Goal: Information Seeking & Learning: Learn about a topic

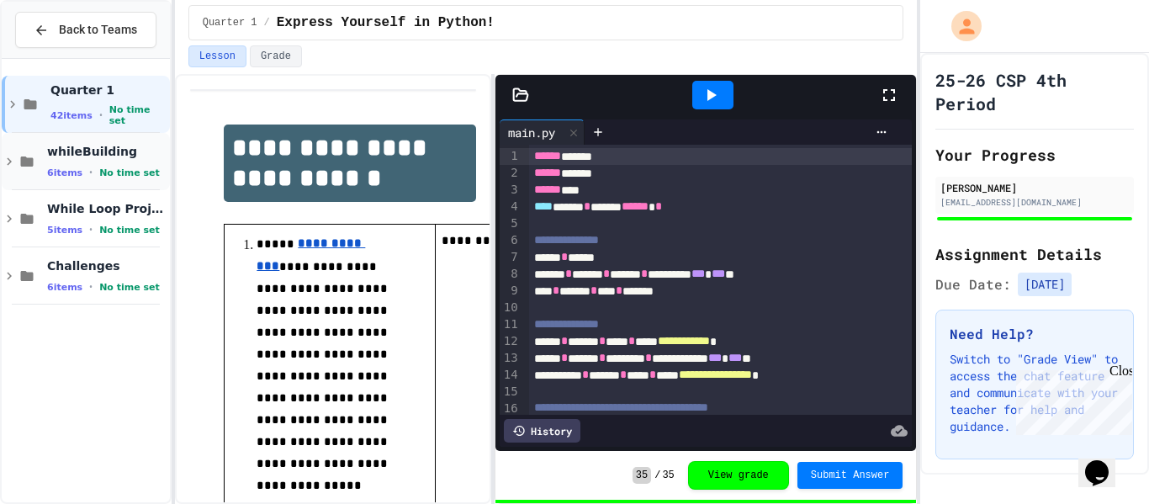
click at [131, 175] on span "No time set" at bounding box center [129, 172] width 61 height 11
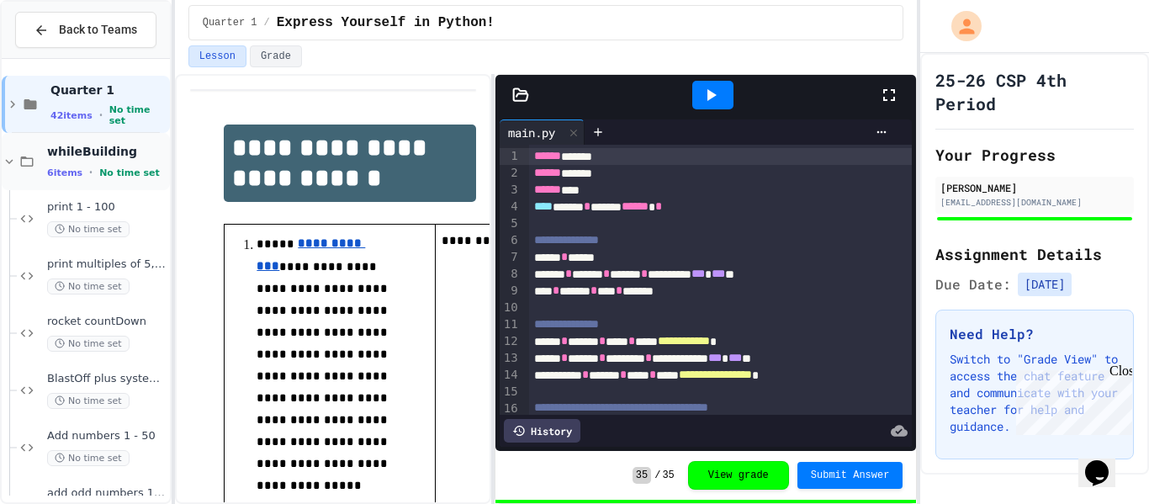
click at [119, 167] on span "No time set" at bounding box center [129, 172] width 61 height 11
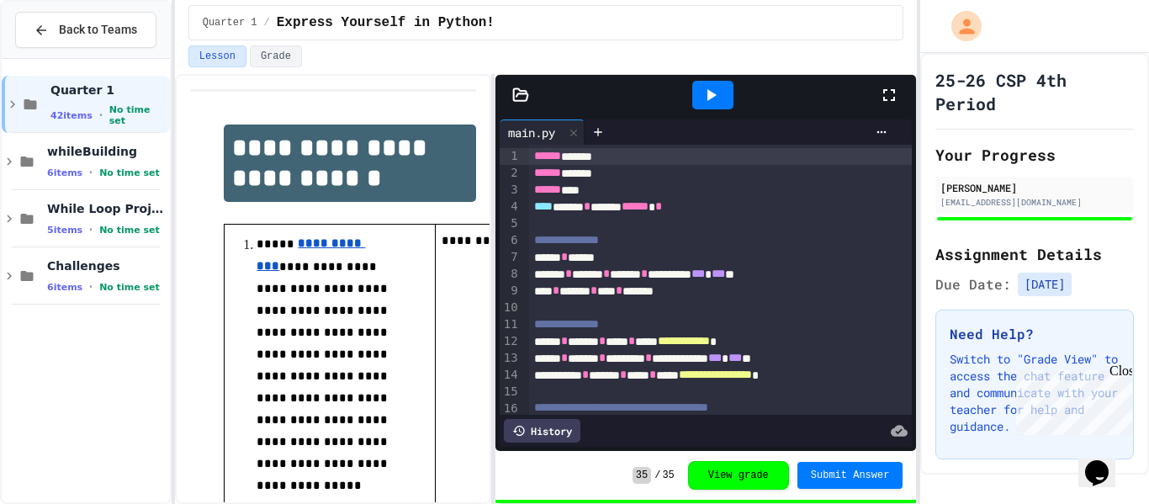
click at [119, 167] on span "No time set" at bounding box center [129, 172] width 61 height 11
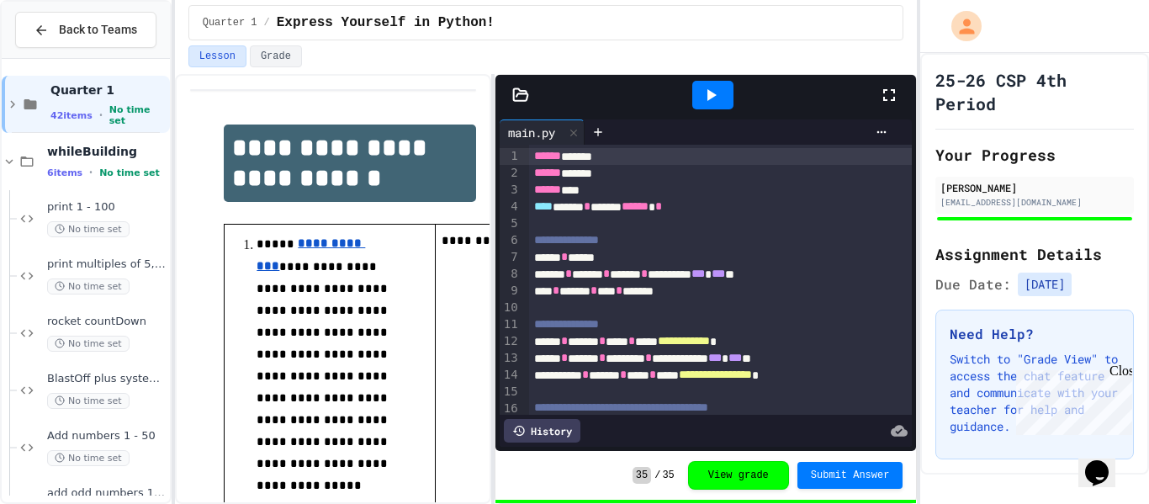
click at [119, 167] on span "No time set" at bounding box center [129, 172] width 61 height 11
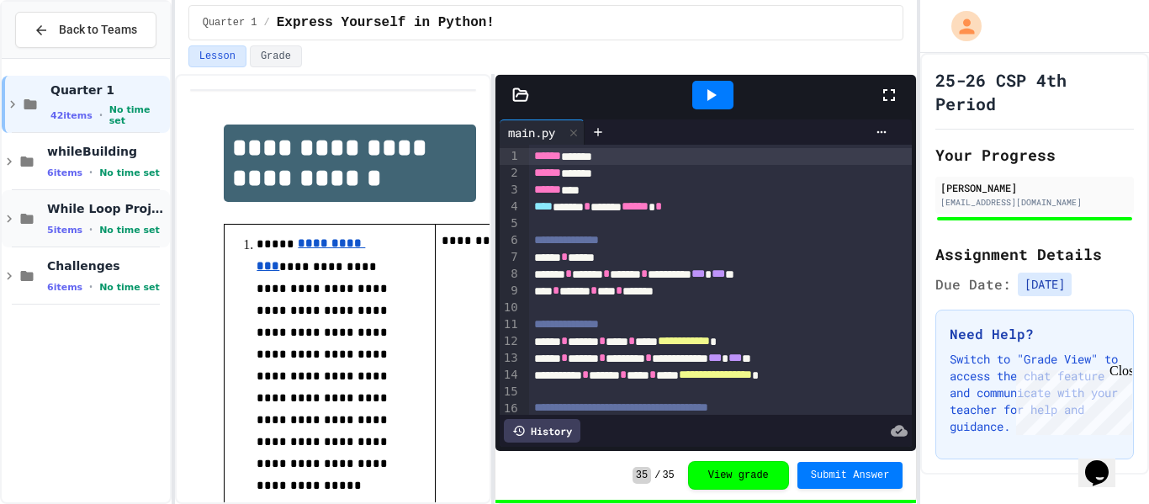
click at [123, 227] on span "No time set" at bounding box center [129, 230] width 61 height 11
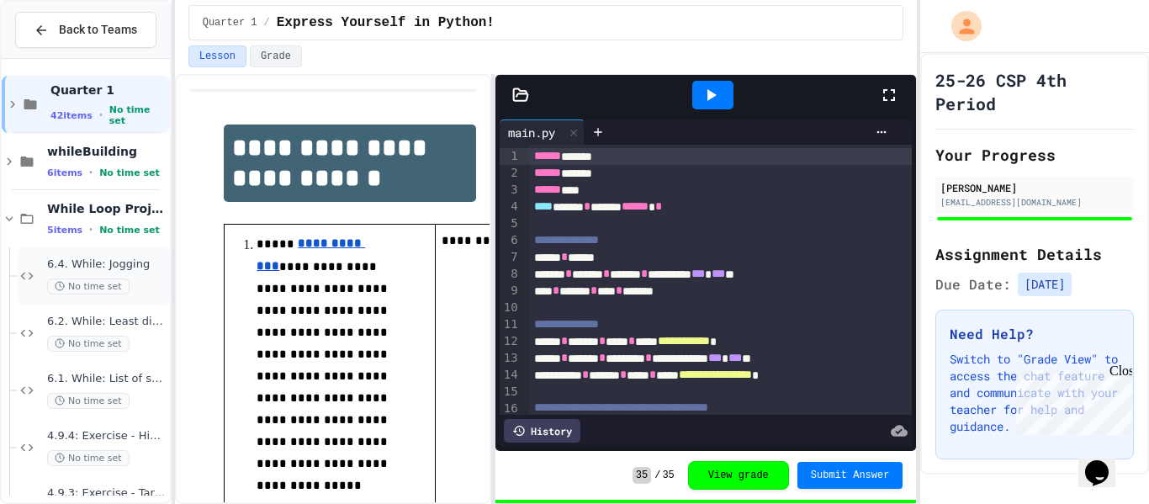
click at [113, 275] on div "6.4. While: Jogging No time set" at bounding box center [106, 275] width 119 height 37
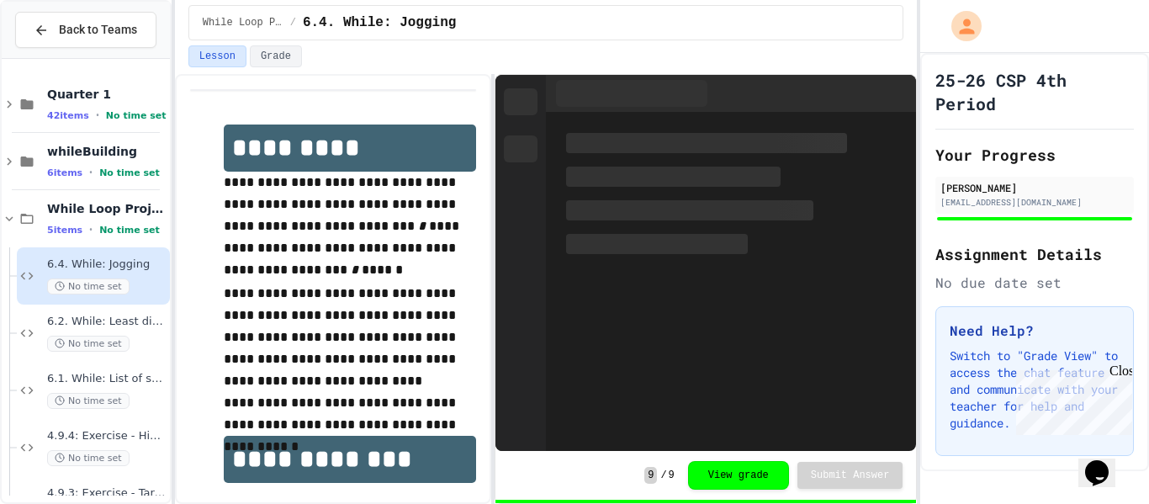
click at [115, 332] on div "6.2. While: Least divisor No time set" at bounding box center [106, 333] width 119 height 37
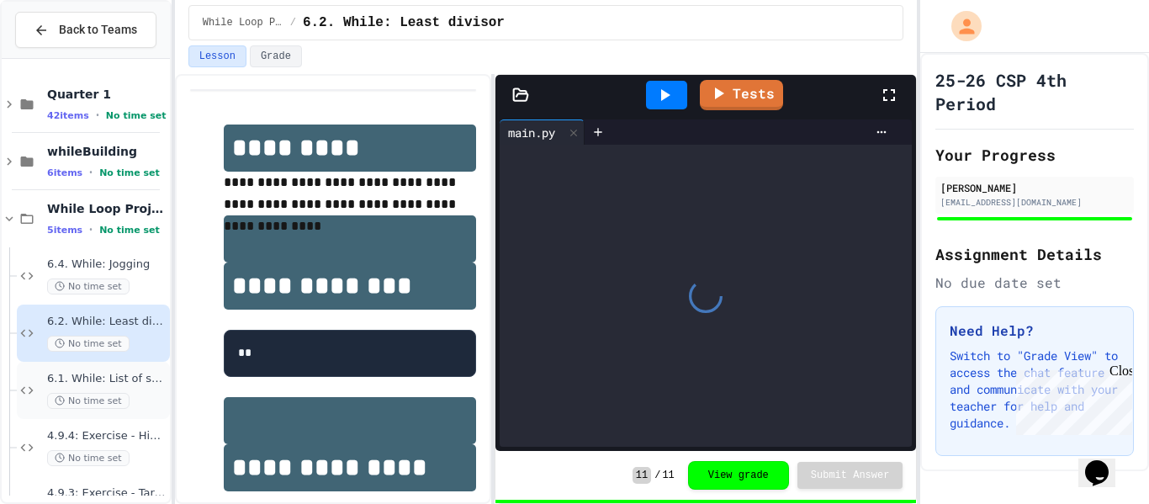
click at [113, 391] on div "6.1. While: List of squares No time set" at bounding box center [106, 390] width 119 height 37
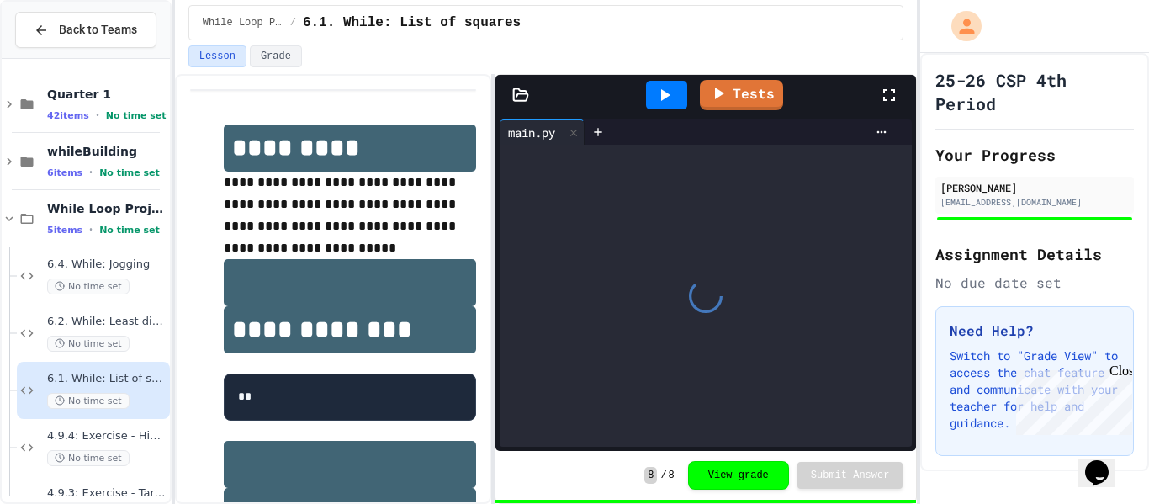
click at [131, 458] on div "No time set" at bounding box center [106, 458] width 119 height 16
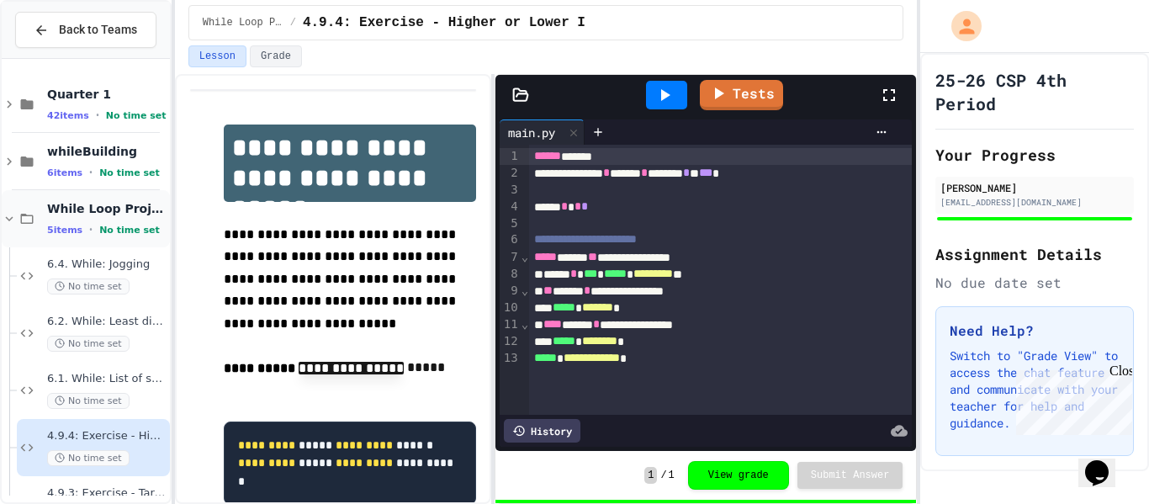
click at [130, 216] on div "While Loop Projects 5 items • No time set" at bounding box center [106, 218] width 119 height 35
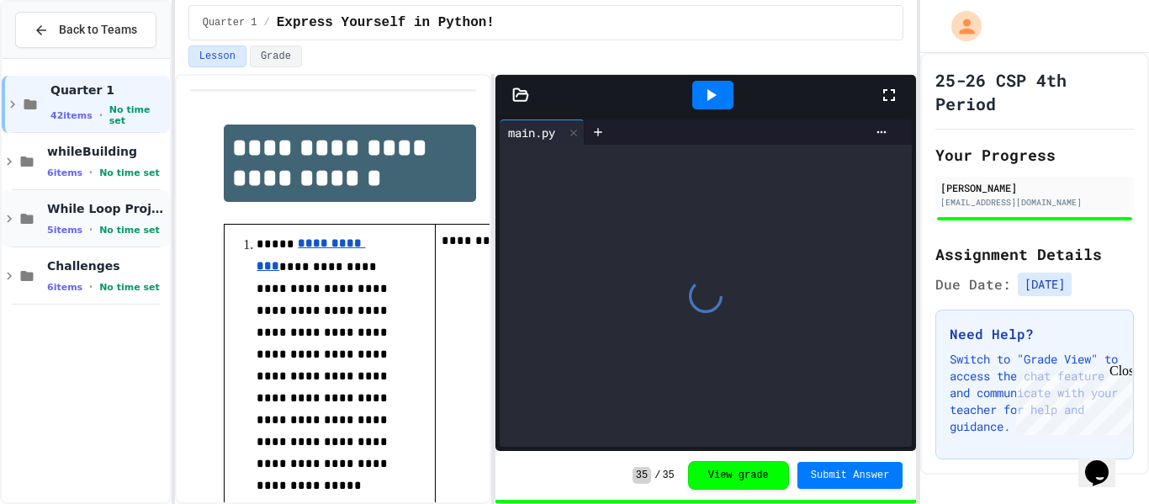
click at [85, 209] on span "While Loop Projects" at bounding box center [106, 208] width 119 height 15
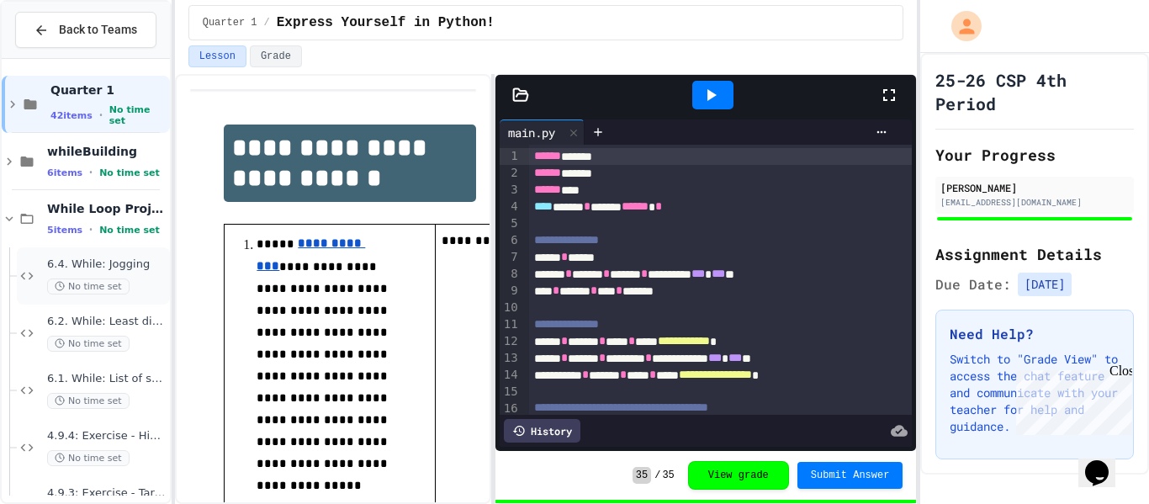
click at [106, 272] on div "6.4. While: Jogging No time set" at bounding box center [106, 275] width 119 height 37
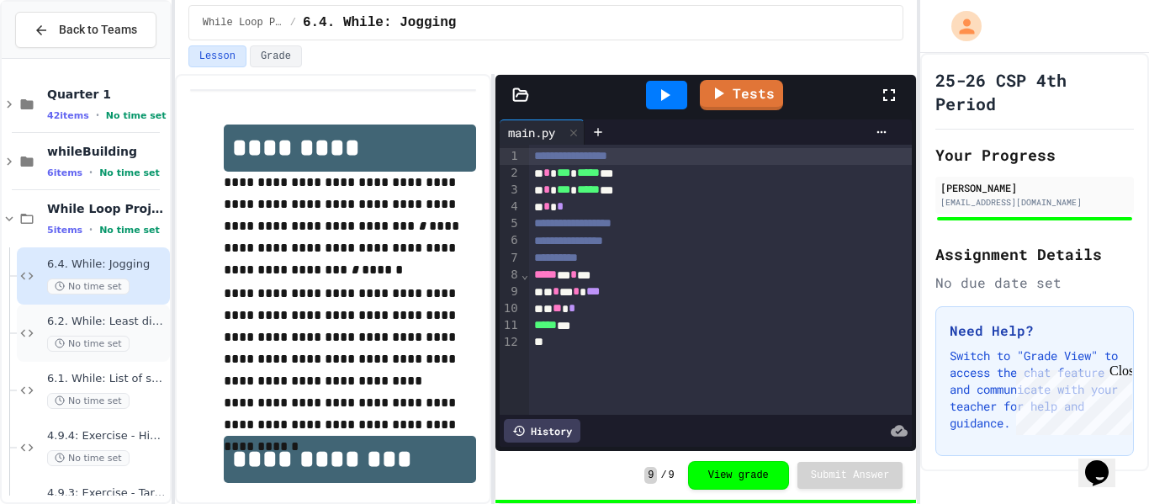
click at [109, 349] on span "No time set" at bounding box center [88, 344] width 82 height 16
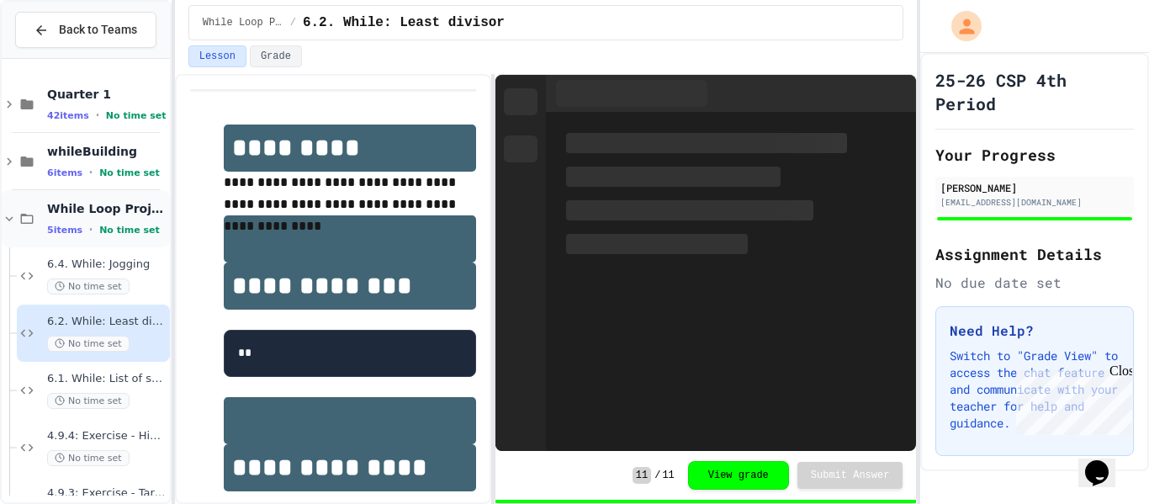
click at [132, 207] on span "While Loop Projects" at bounding box center [106, 208] width 119 height 15
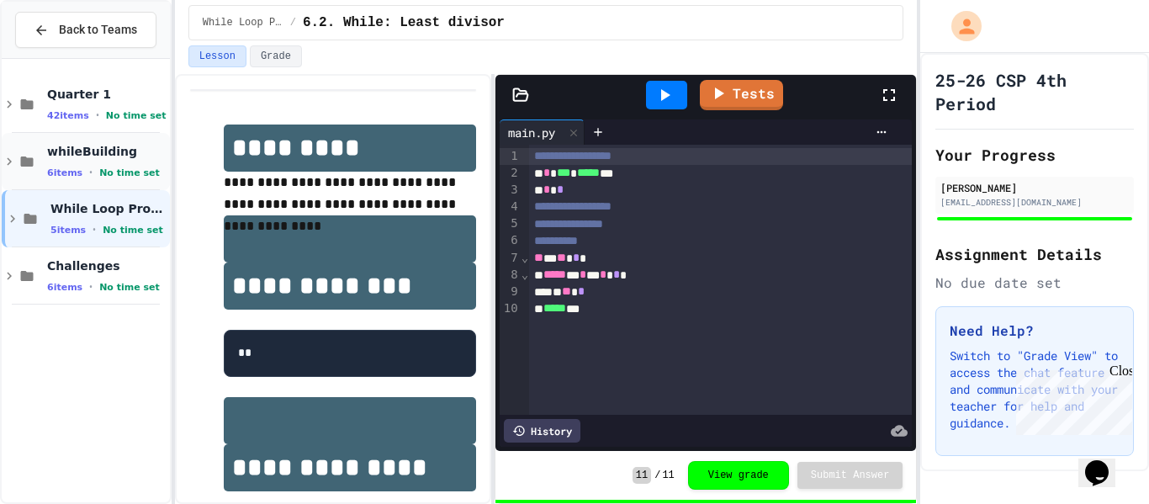
click at [137, 157] on span "whileBuilding" at bounding box center [106, 151] width 119 height 15
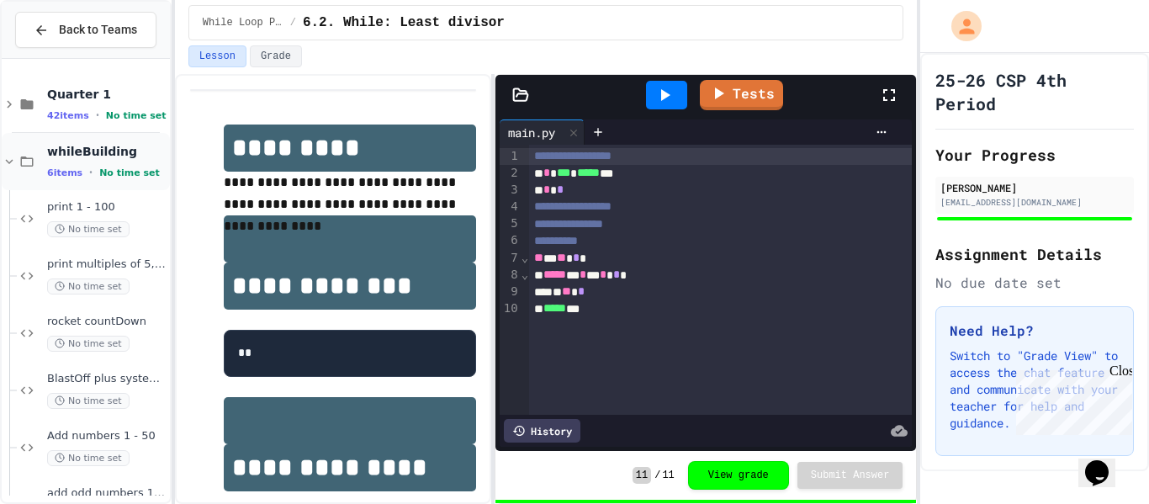
click at [125, 159] on div "whileBuilding 6 items • No time set" at bounding box center [106, 161] width 119 height 35
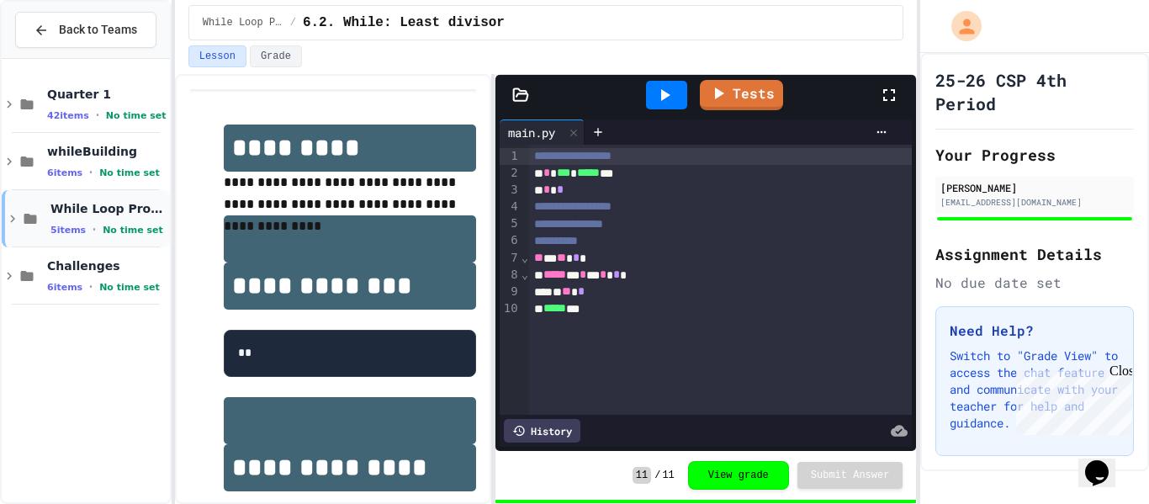
click at [111, 238] on div "While Loop Projects 5 items • No time set" at bounding box center [86, 218] width 168 height 57
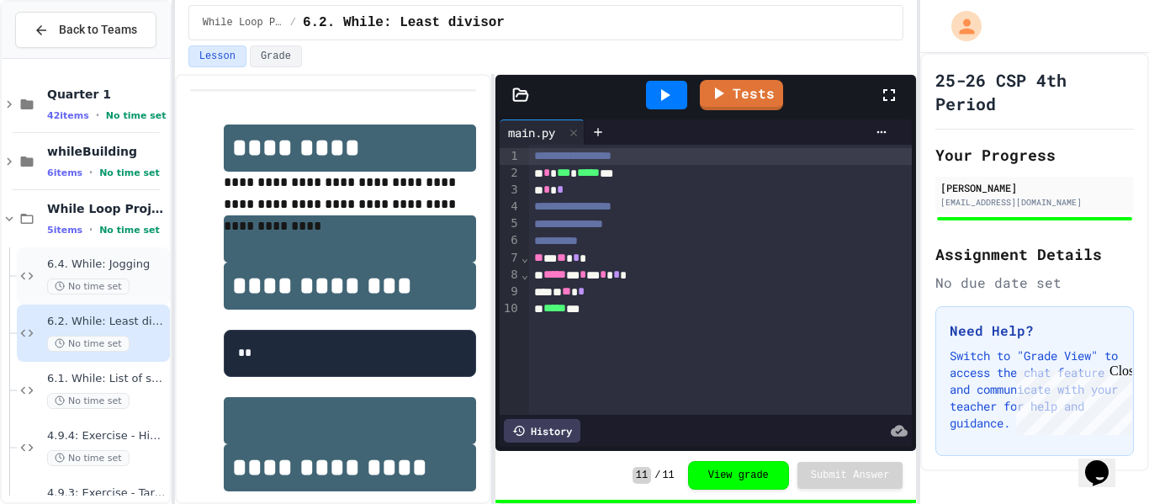
click at [114, 254] on div "6.4. While: Jogging No time set" at bounding box center [93, 275] width 153 height 57
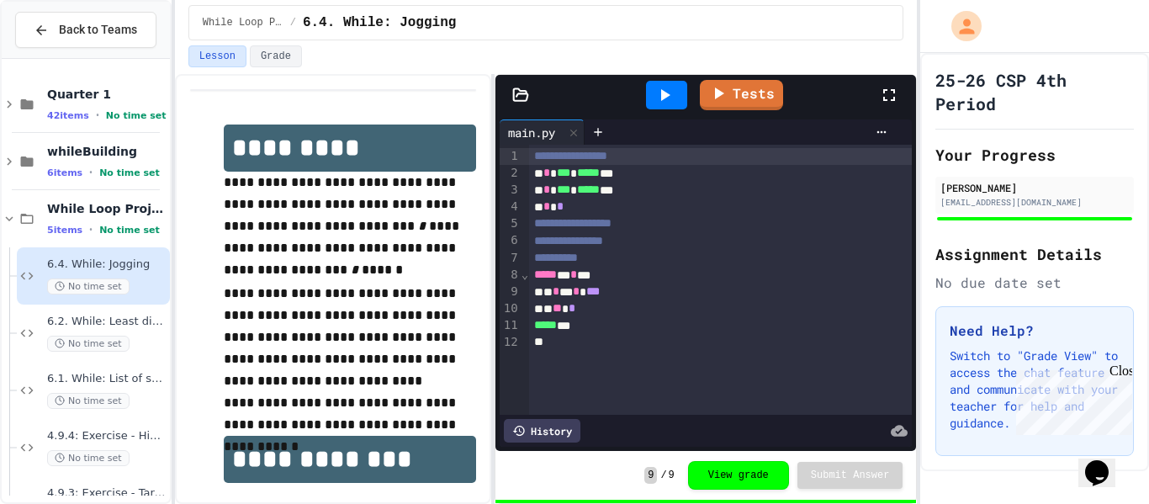
click at [129, 230] on span "No time set" at bounding box center [129, 230] width 61 height 11
